Goal: Find specific page/section: Find specific page/section

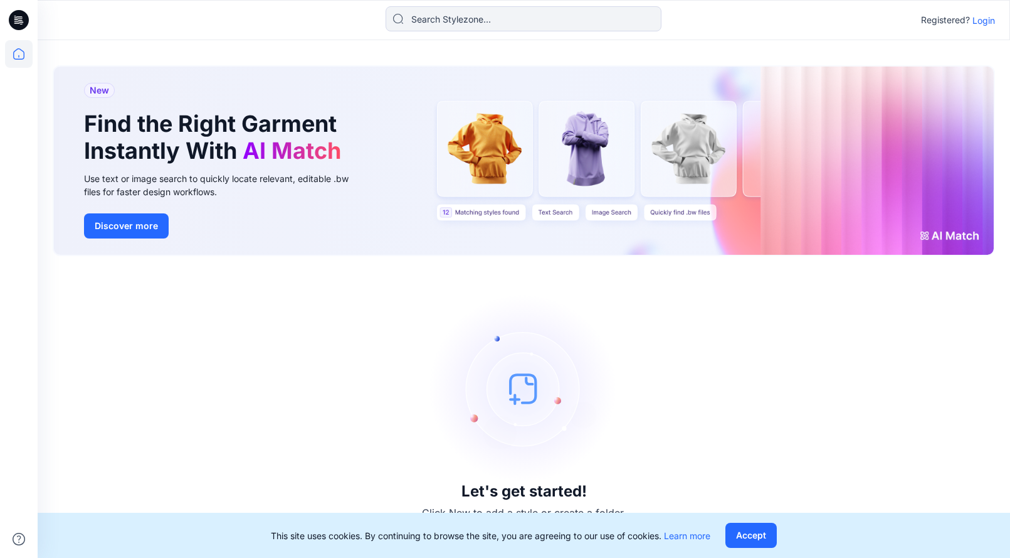
click at [984, 20] on p "Login" at bounding box center [984, 20] width 23 height 13
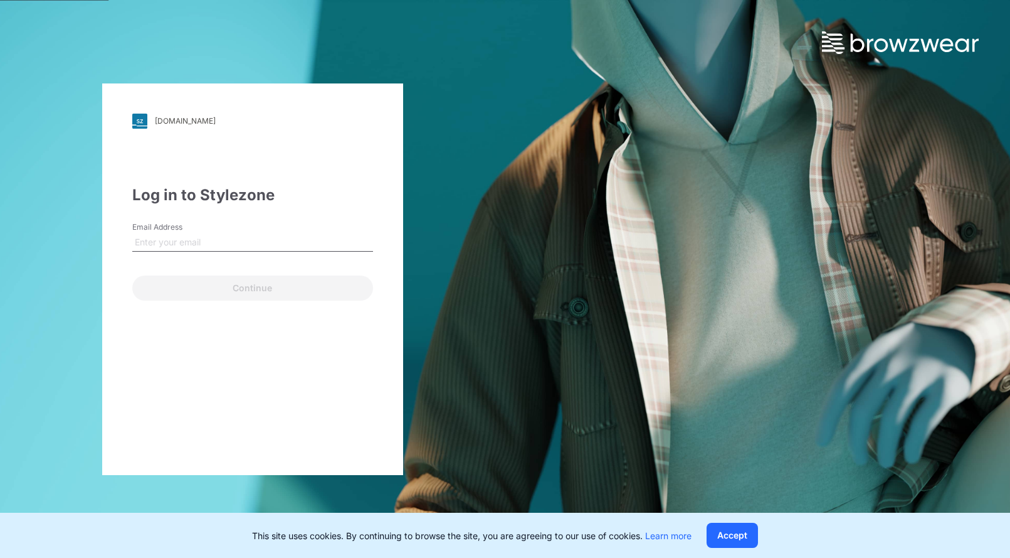
click at [180, 237] on input "Email Address" at bounding box center [252, 242] width 241 height 19
type input "S"
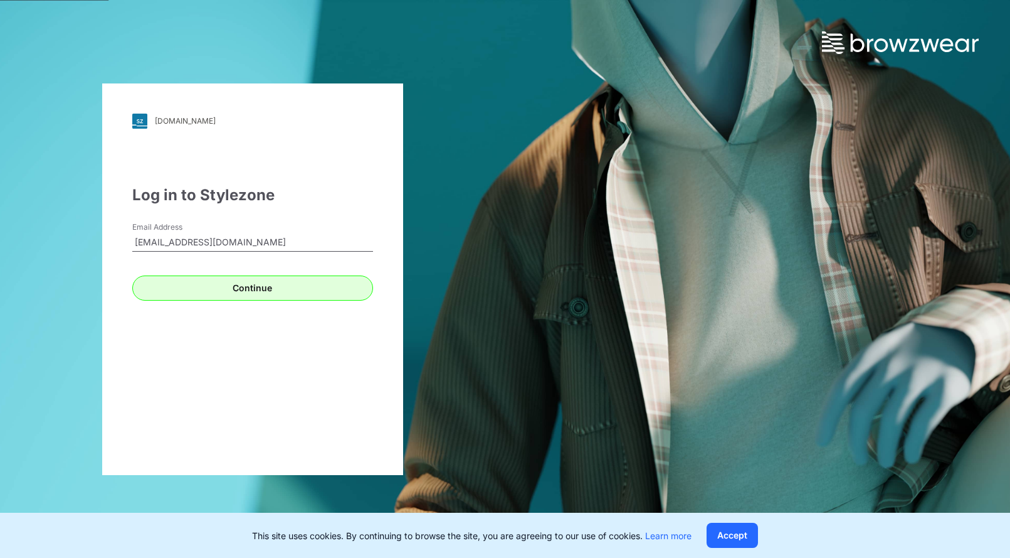
type input "susiexie@centricbrands.com"
click at [243, 288] on button "Continue" at bounding box center [252, 287] width 241 height 25
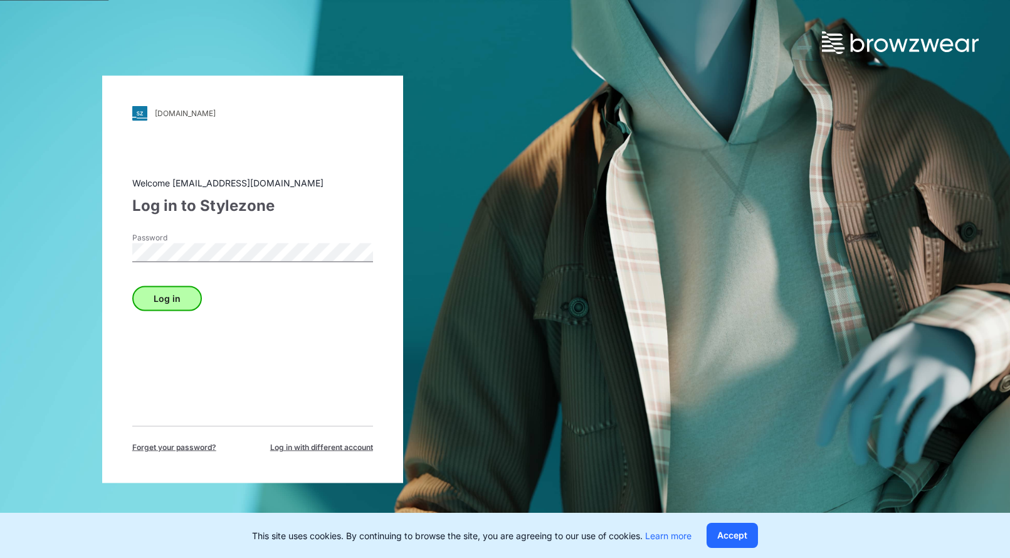
click at [167, 295] on button "Log in" at bounding box center [167, 297] width 70 height 25
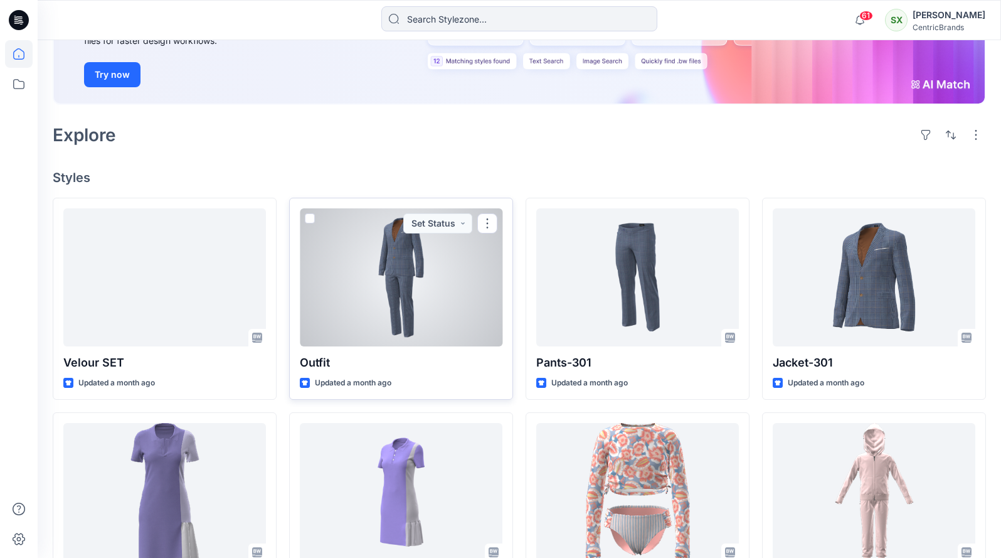
scroll to position [207, 0]
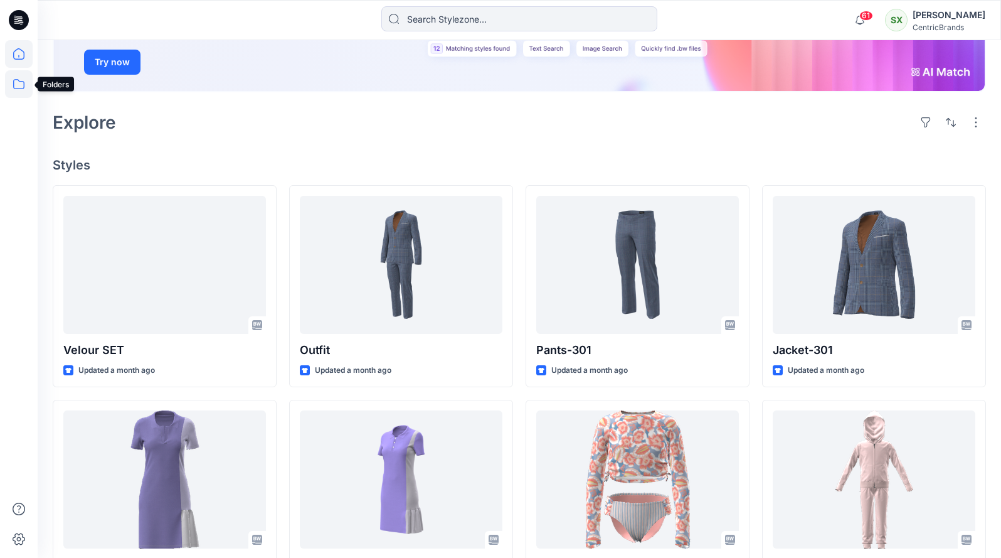
click at [16, 84] on icon at bounding box center [19, 84] width 28 height 28
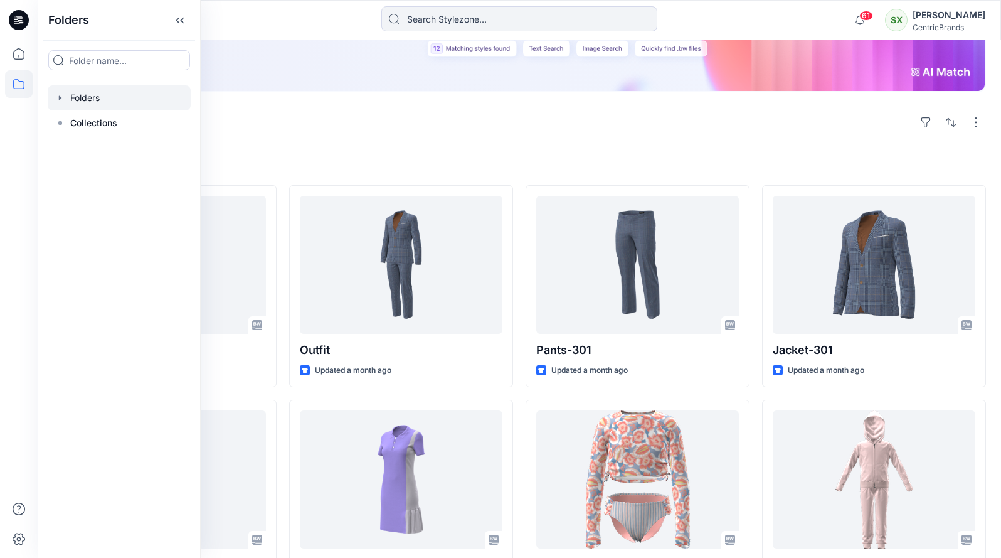
click at [92, 99] on div at bounding box center [119, 97] width 143 height 25
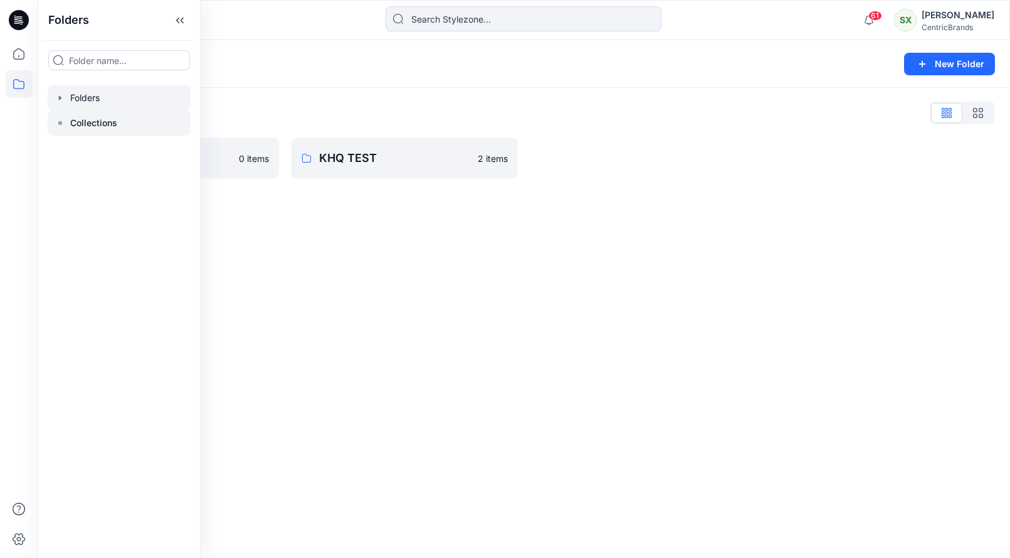
click at [78, 120] on p "Collections" at bounding box center [93, 122] width 47 height 15
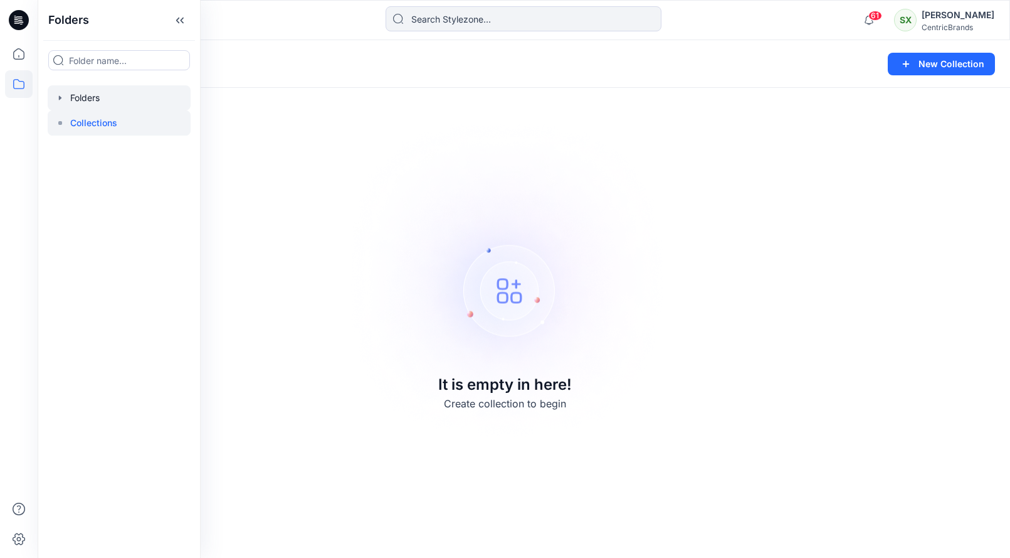
click at [87, 97] on div at bounding box center [119, 97] width 143 height 25
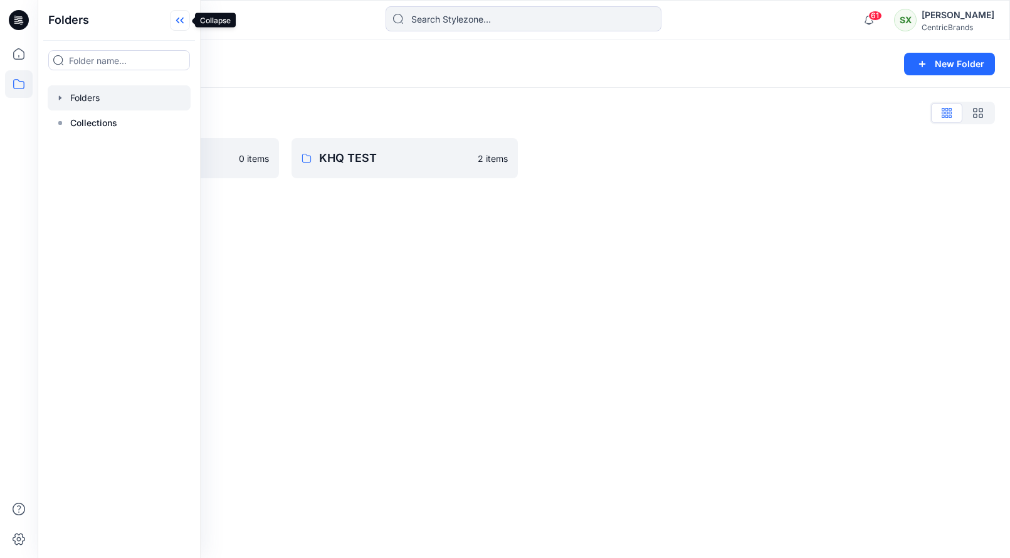
click at [177, 21] on icon at bounding box center [177, 21] width 3 height 6
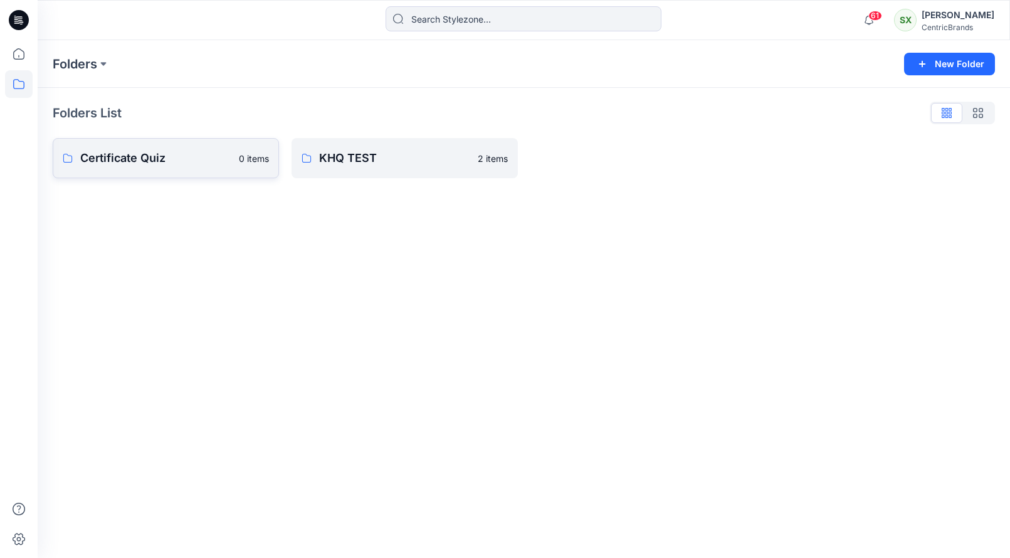
click at [182, 163] on p "Certificate Quiz" at bounding box center [155, 158] width 151 height 18
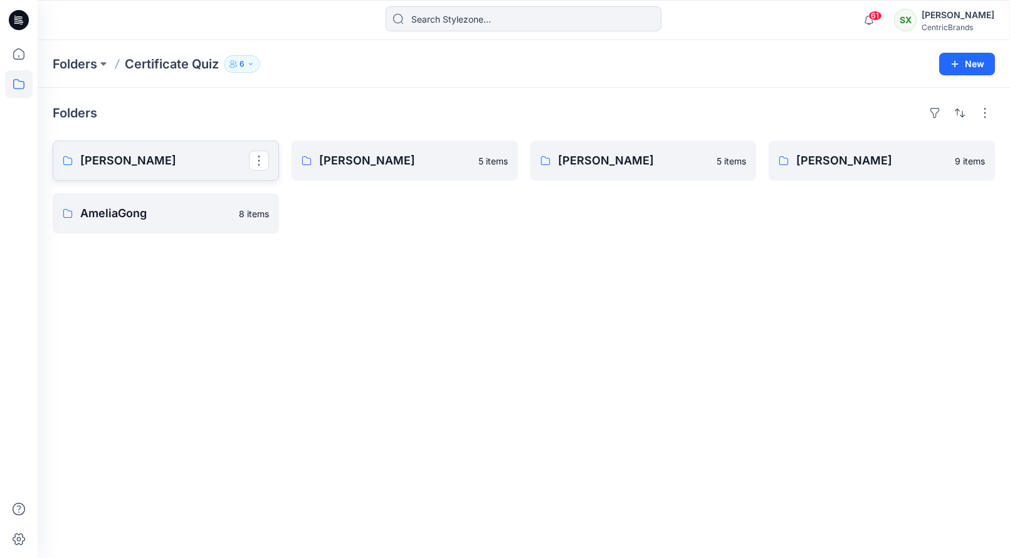
click at [222, 160] on p "Susie Xie" at bounding box center [164, 161] width 169 height 18
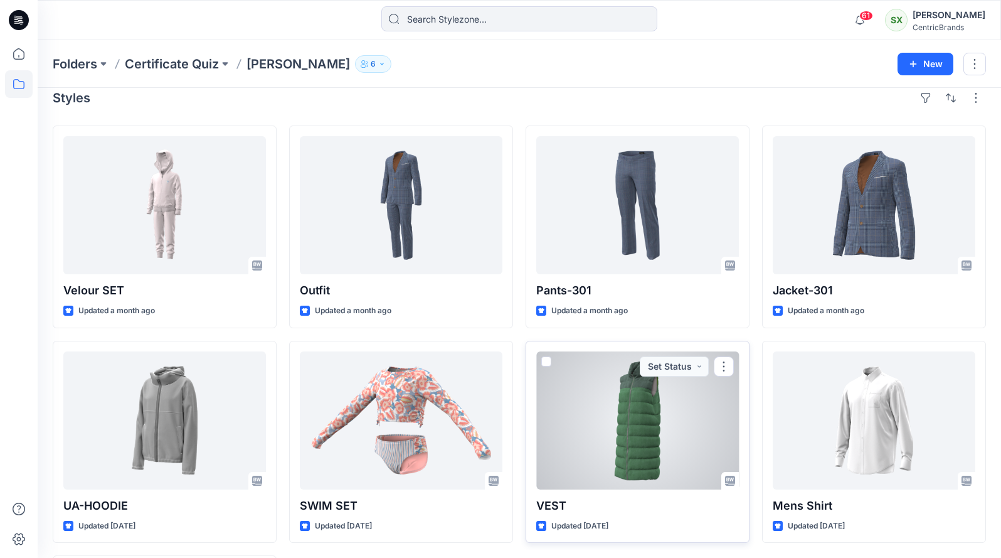
scroll to position [29, 0]
